Goal: Check status

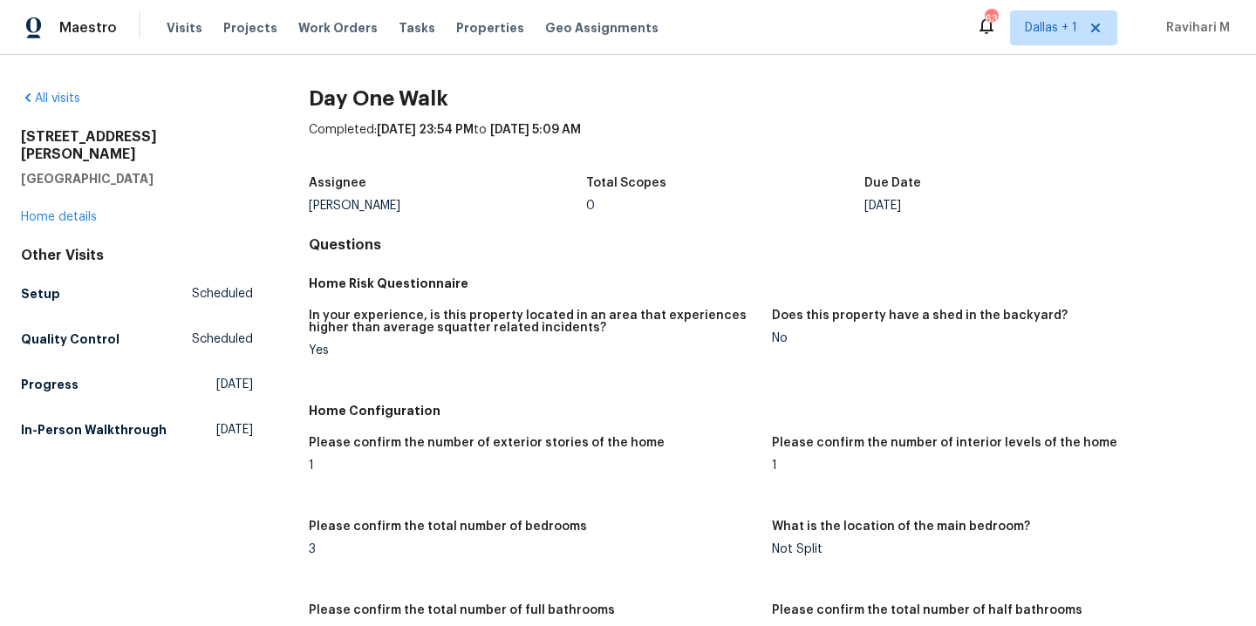
scroll to position [1073, 0]
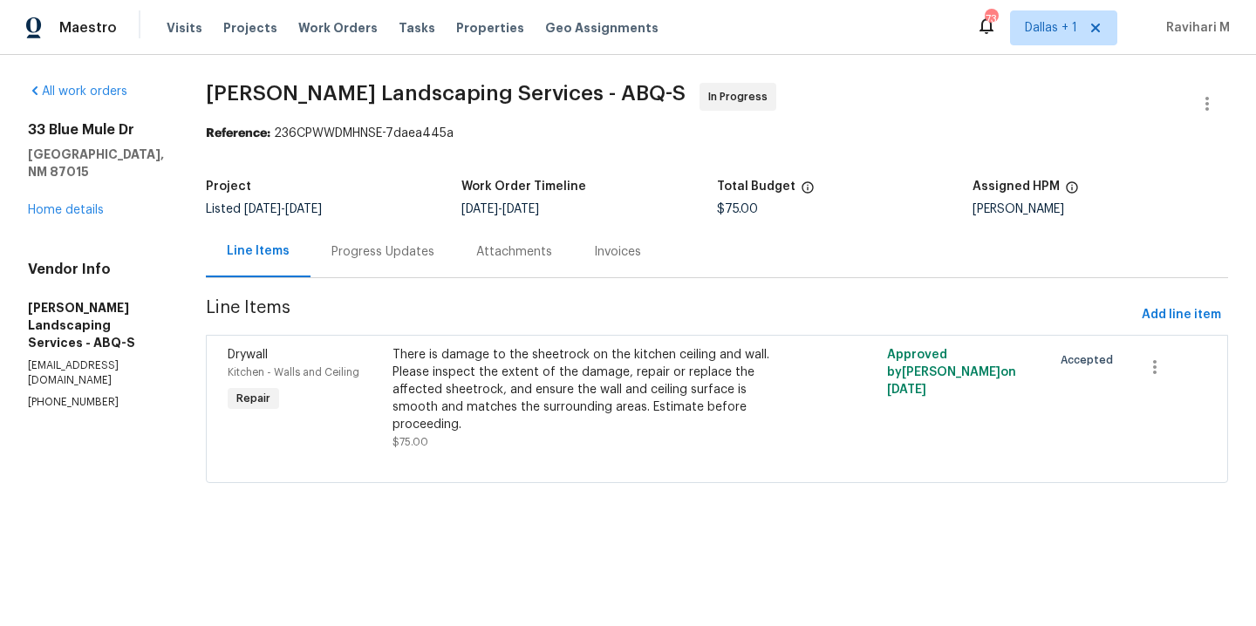
drag, startPoint x: 283, startPoint y: 208, endPoint x: 415, endPoint y: 219, distance: 133.0
click at [415, 213] on div "Listed [DATE] - [DATE]" at bounding box center [333, 209] width 255 height 12
